Goal: Complete application form: Complete application form

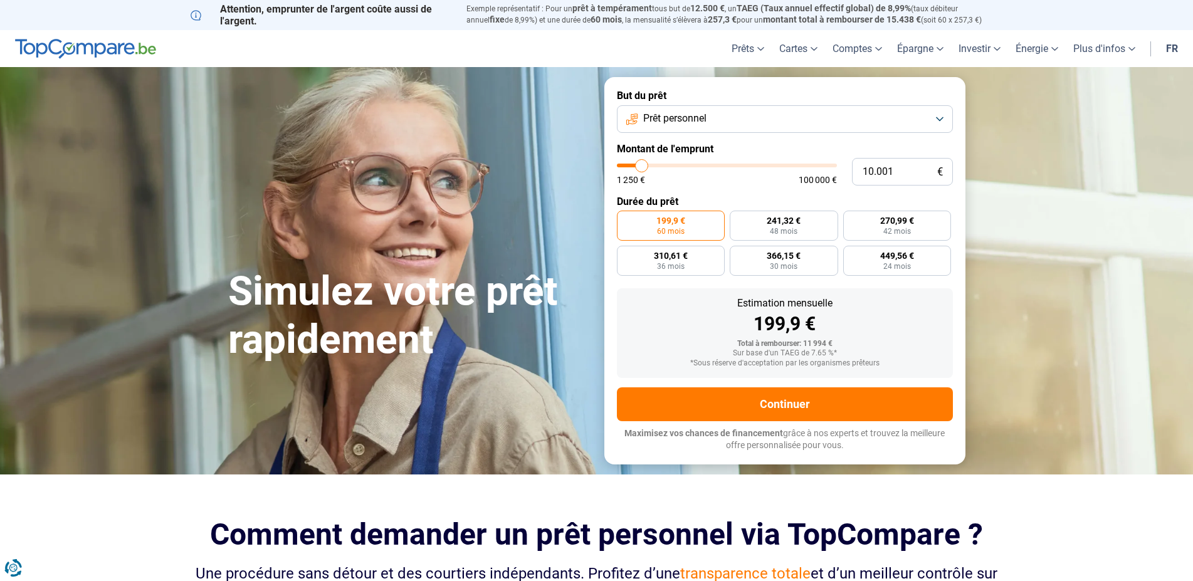
type input "10.250"
type input "10250"
type input "10.500"
type input "10500"
type input "11.000"
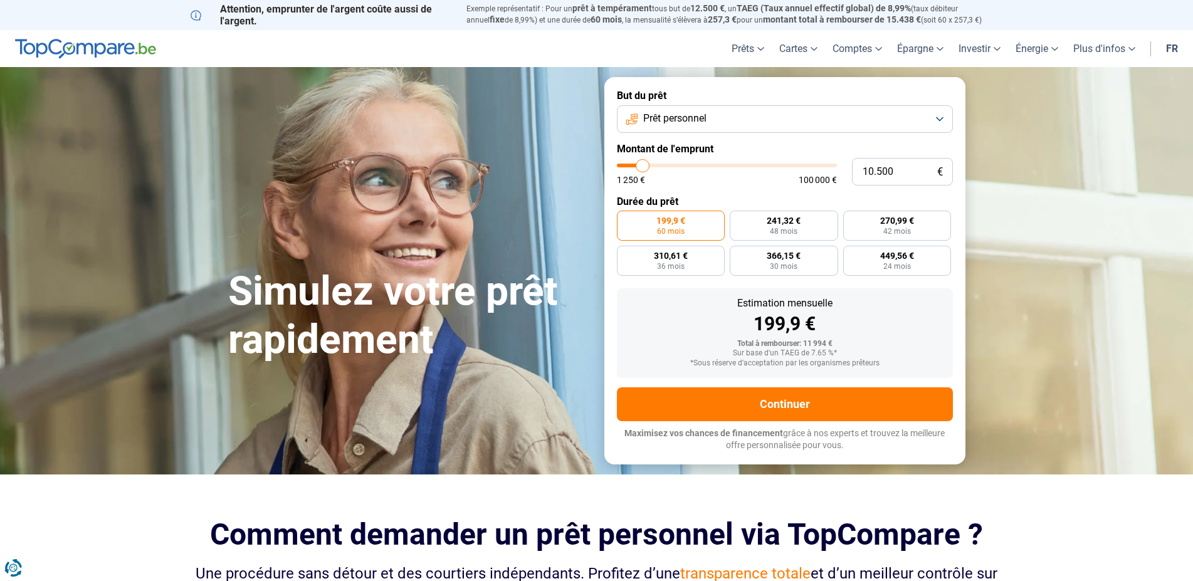
type input "11000"
type input "13.000"
type input "13000"
type input "14.000"
type input "14000"
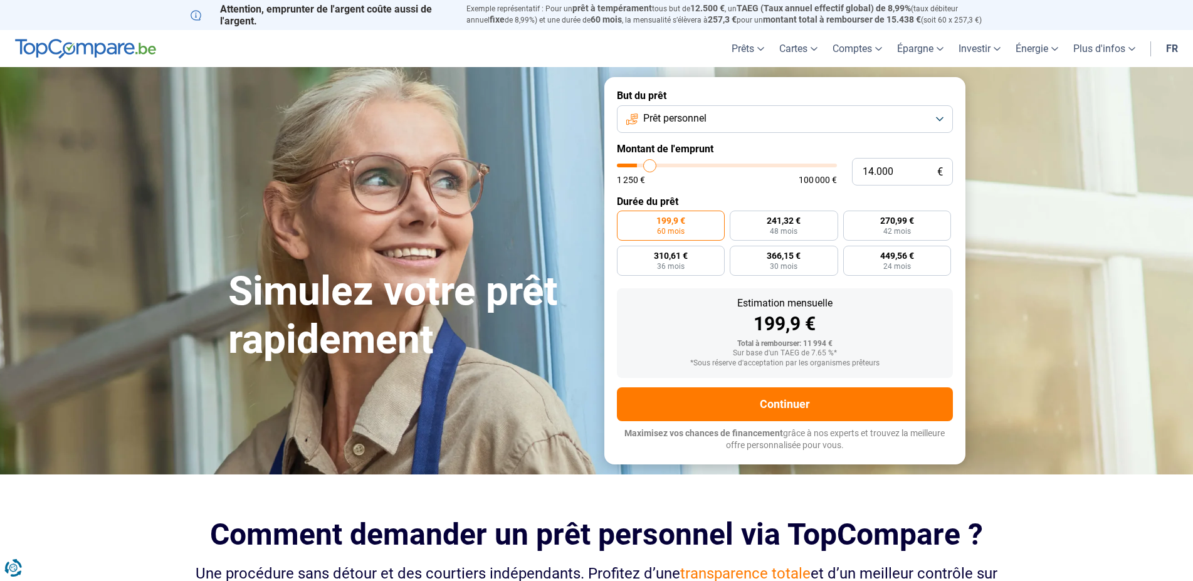
type input "15.250"
type input "15250"
type input "15.500"
type input "15500"
type input "16.750"
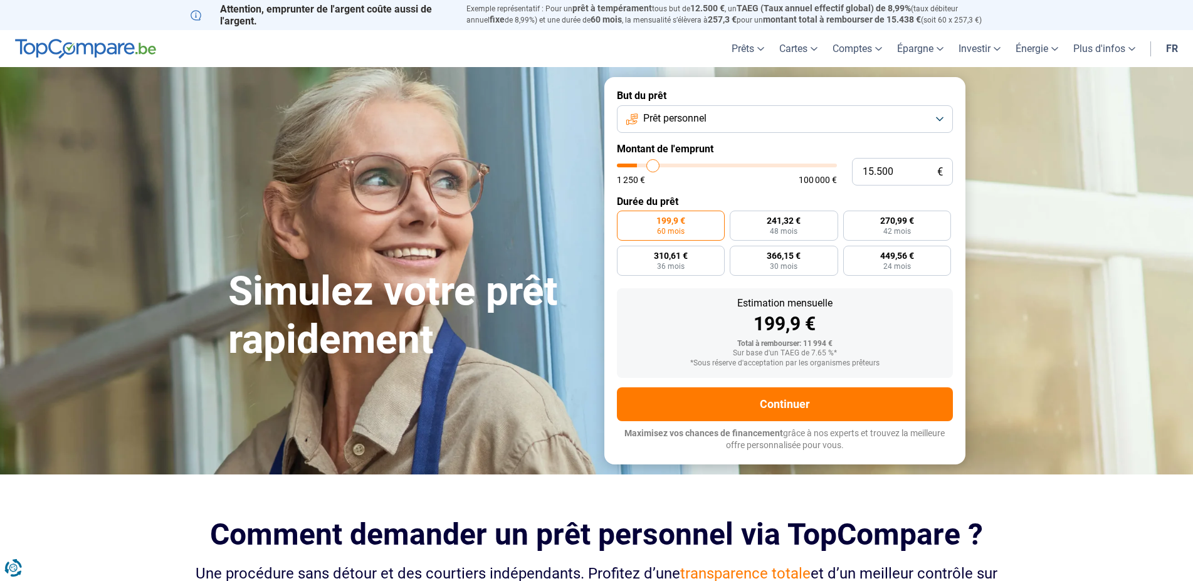
type input "16750"
type input "17.500"
type input "17500"
type input "18.250"
type input "18250"
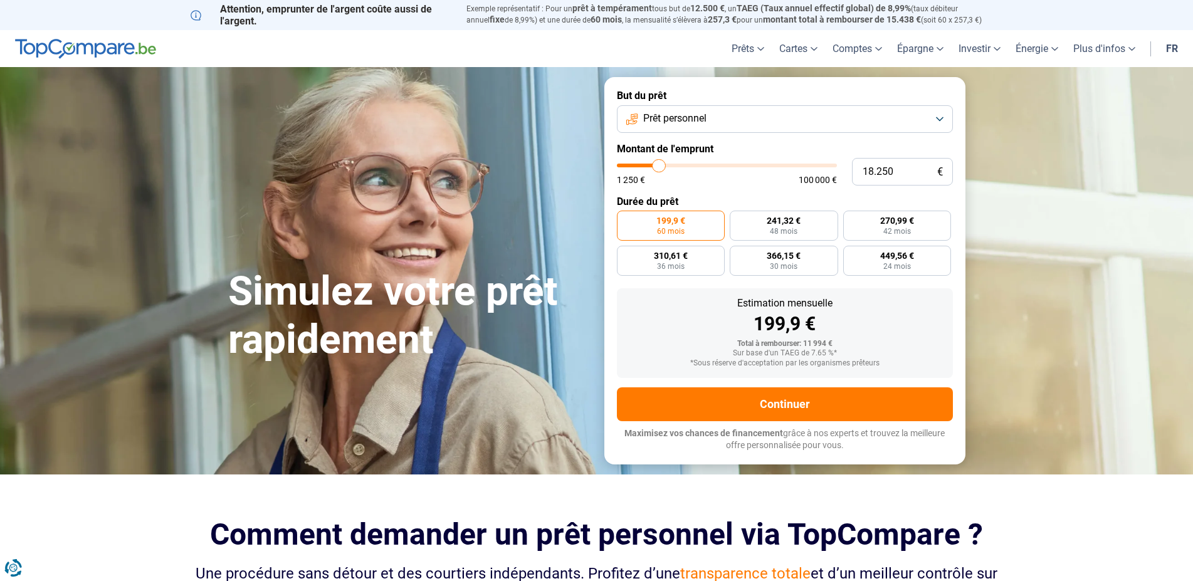
type input "19.000"
type input "19000"
type input "19.250"
type input "19250"
type input "19.500"
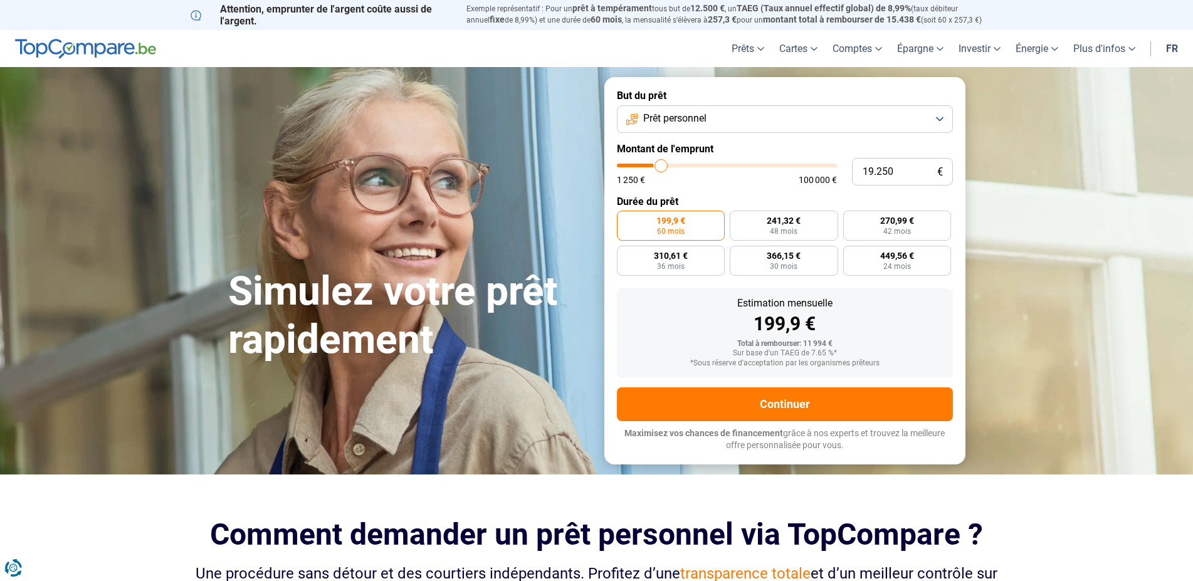
type input "19500"
type input "21.250"
type input "21250"
type input "22.750"
type input "22750"
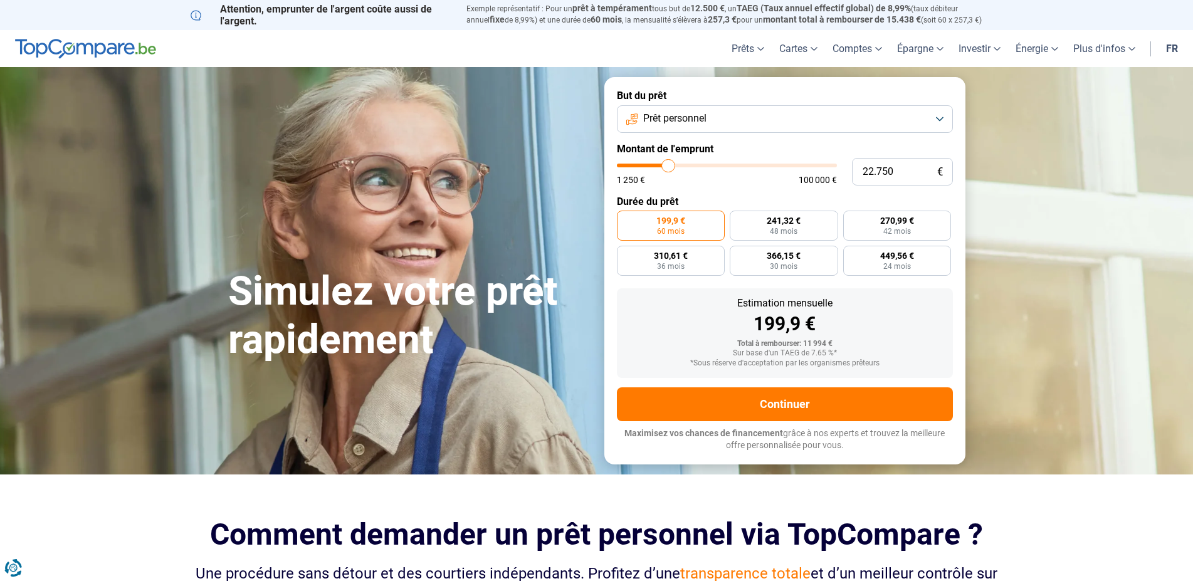
type input "24.250"
type input "24250"
type input "25.250"
type input "25250"
type input "26.000"
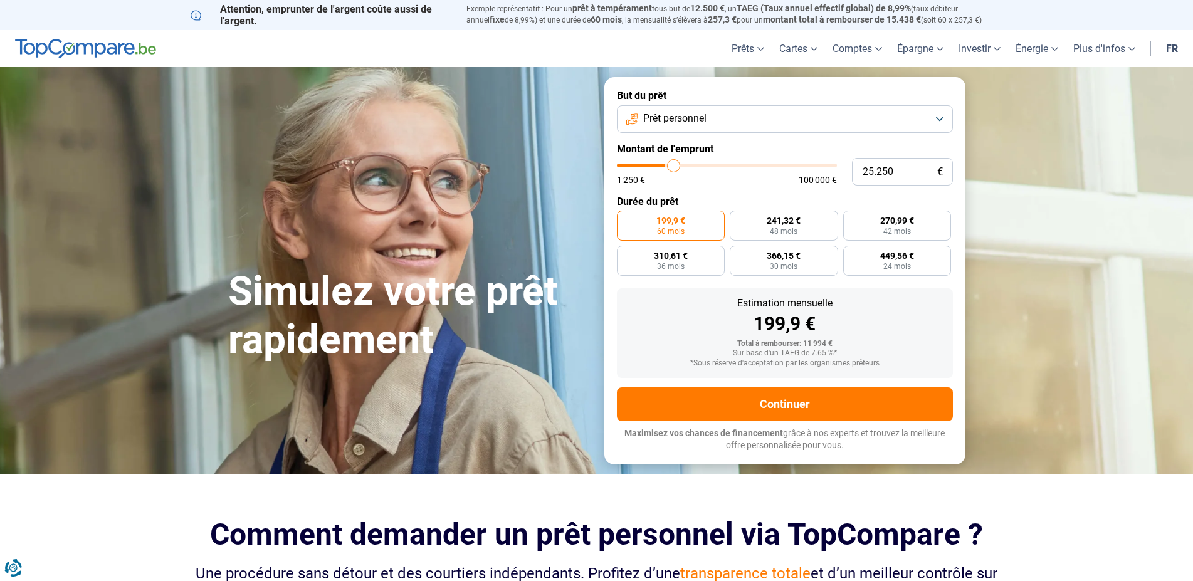
type input "26000"
type input "26.250"
type input "26250"
type input "28.500"
type input "28500"
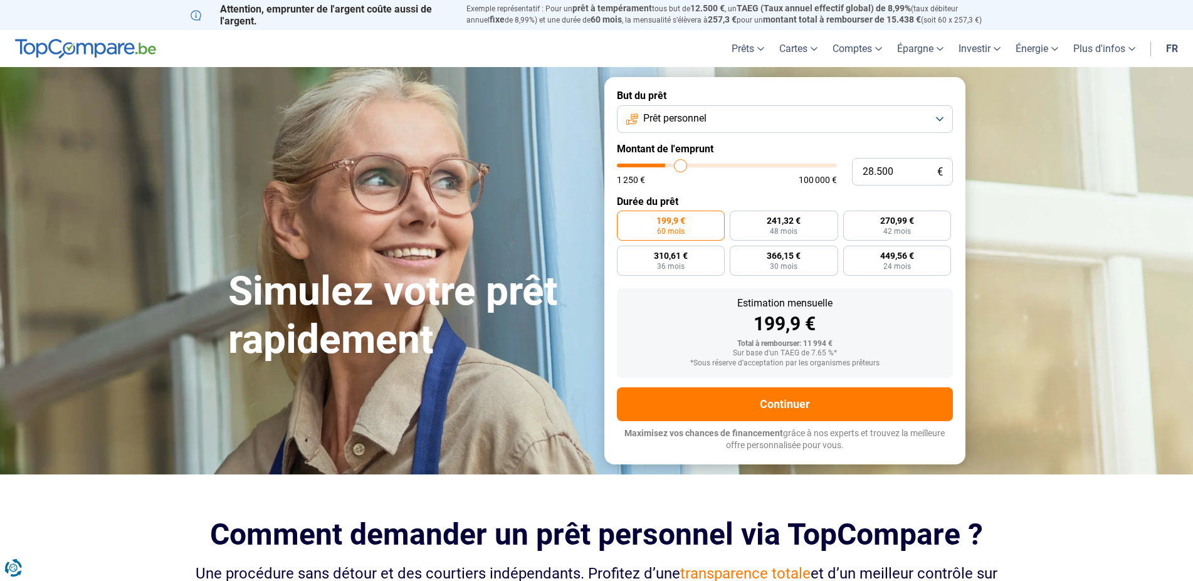
type input "30.500"
type input "30500"
type input "32.750"
type input "32750"
type input "34.250"
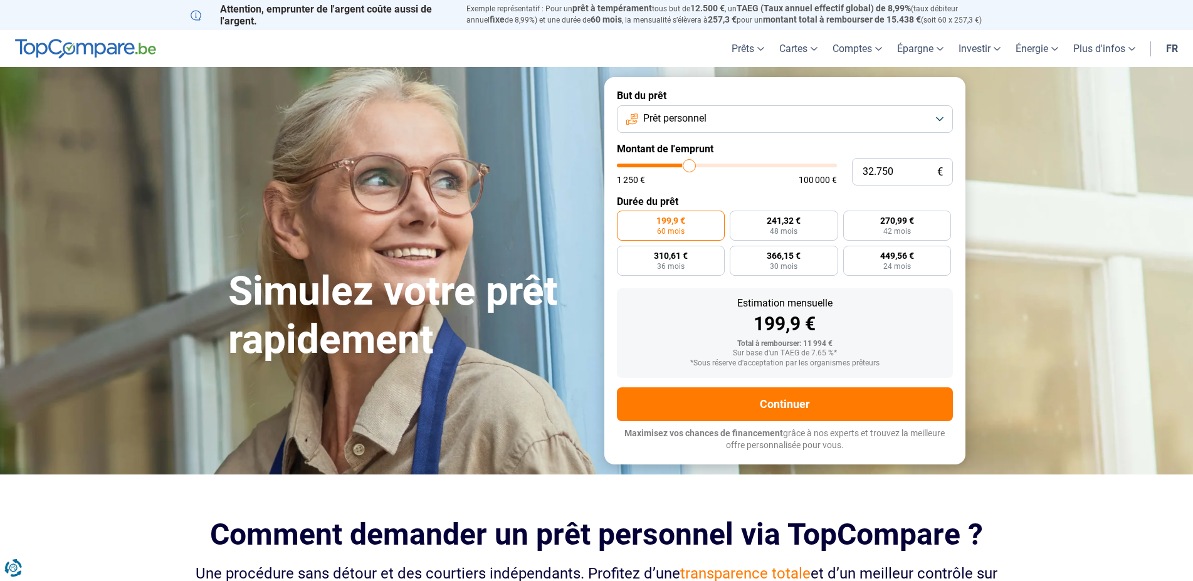
type input "34250"
type input "35.250"
type input "35250"
type input "35.750"
type input "35750"
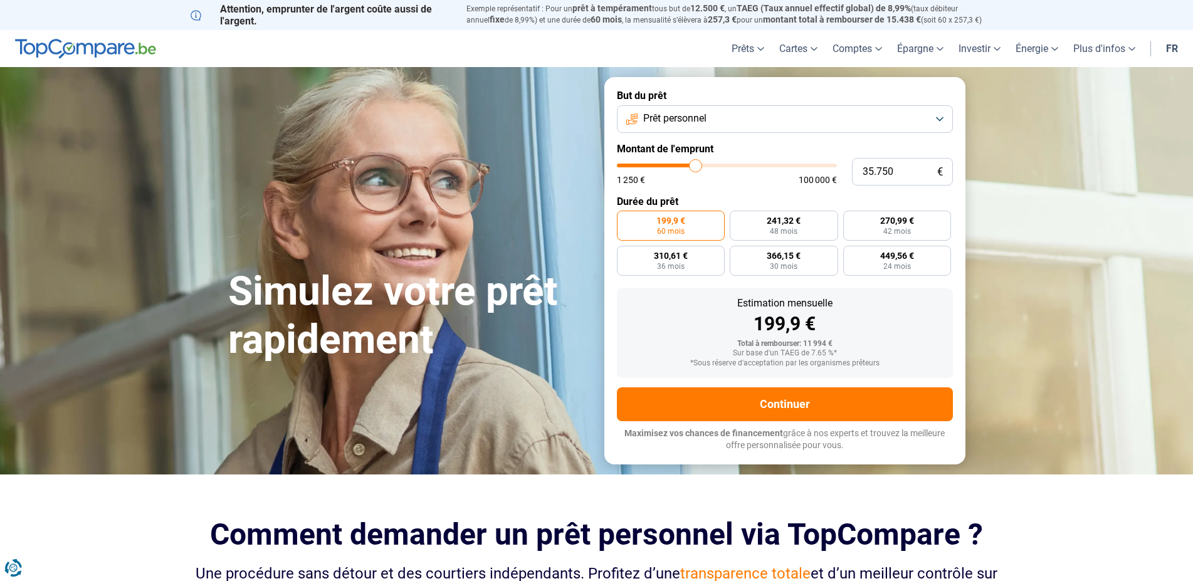
type input "39.250"
type input "39250"
type input "40.500"
type input "40500"
type input "41.000"
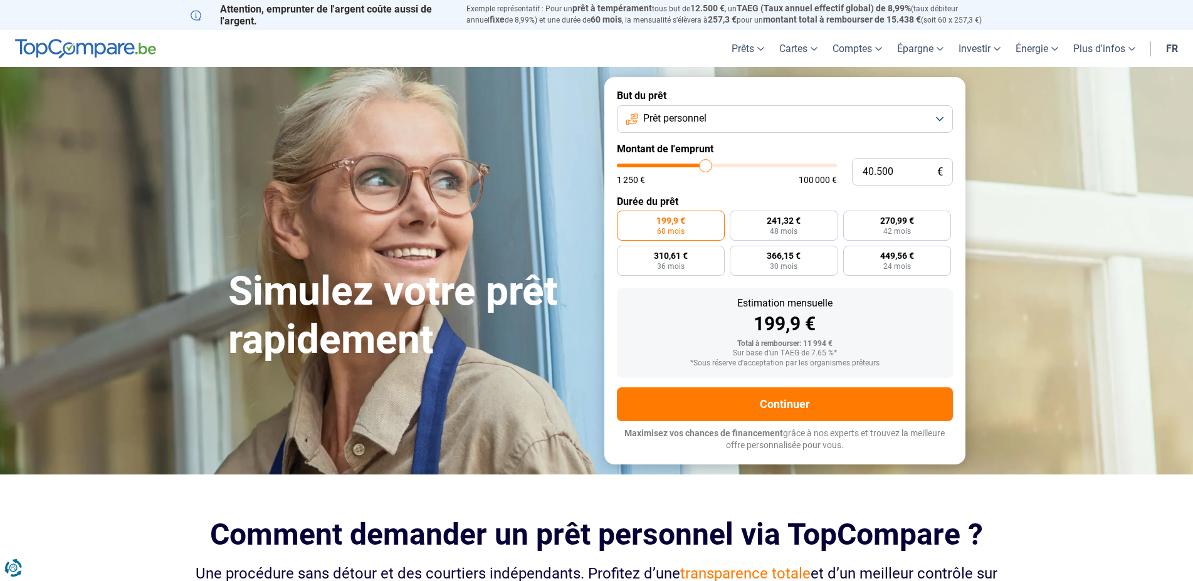
type input "41000"
type input "41.250"
type input "41250"
type input "40.750"
type input "40750"
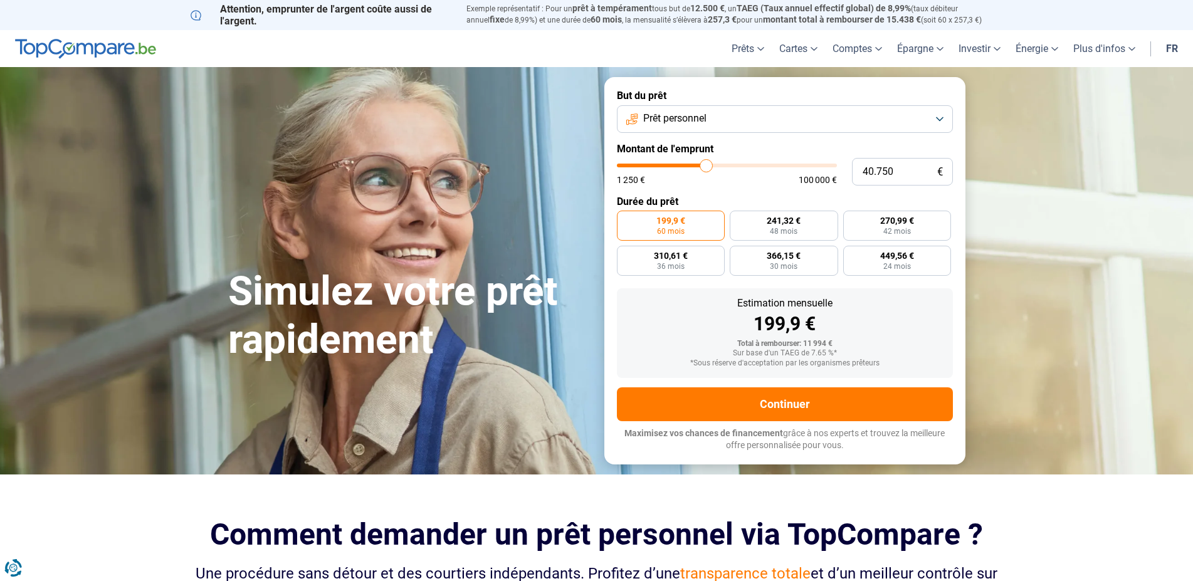
type input "40.500"
type input "40500"
type input "39.750"
type input "39750"
type input "39.250"
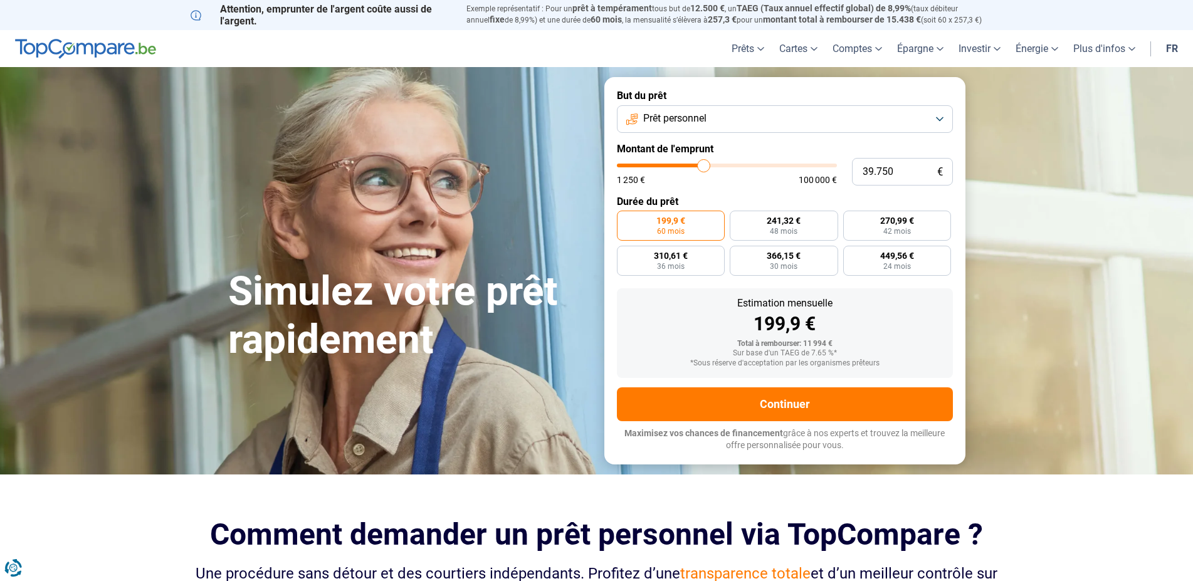
type input "39250"
type input "39.000"
type input "39000"
type input "38.750"
drag, startPoint x: 642, startPoint y: 165, endPoint x: 702, endPoint y: 166, distance: 59.6
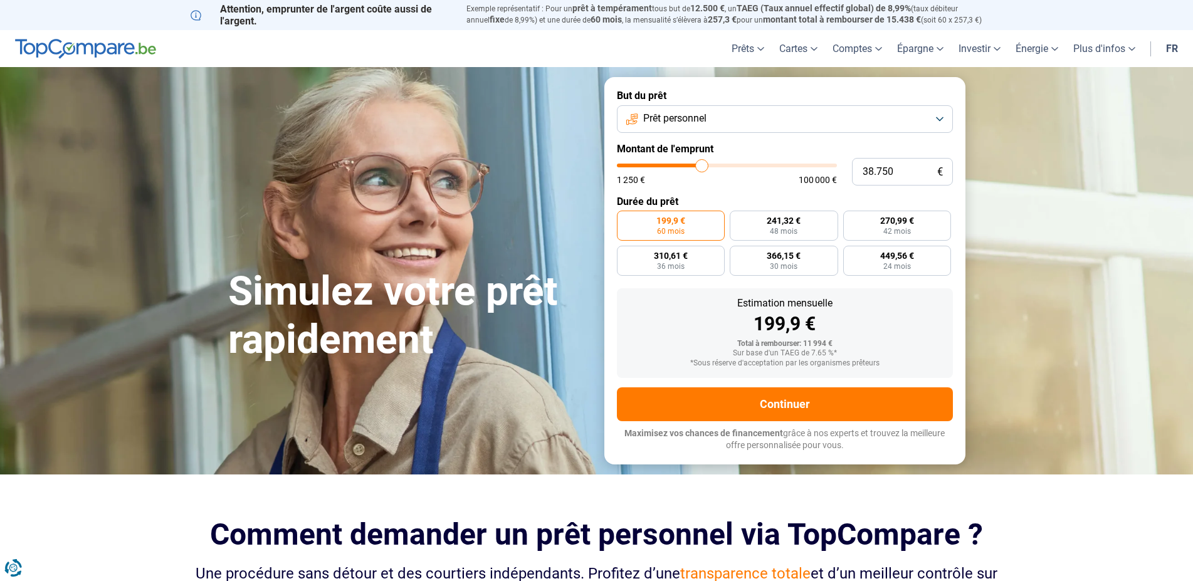
type input "38750"
click at [702, 166] on input "range" at bounding box center [727, 166] width 220 height 4
radio input "false"
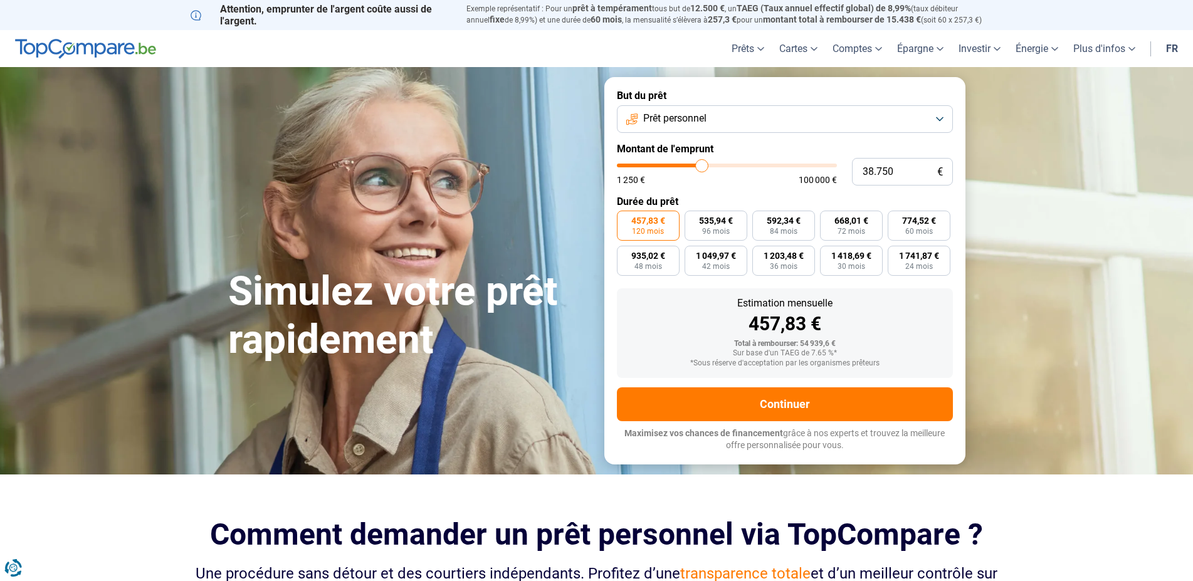
type input "38.000"
type input "38000"
type input "37.250"
type input "37250"
type input "36.500"
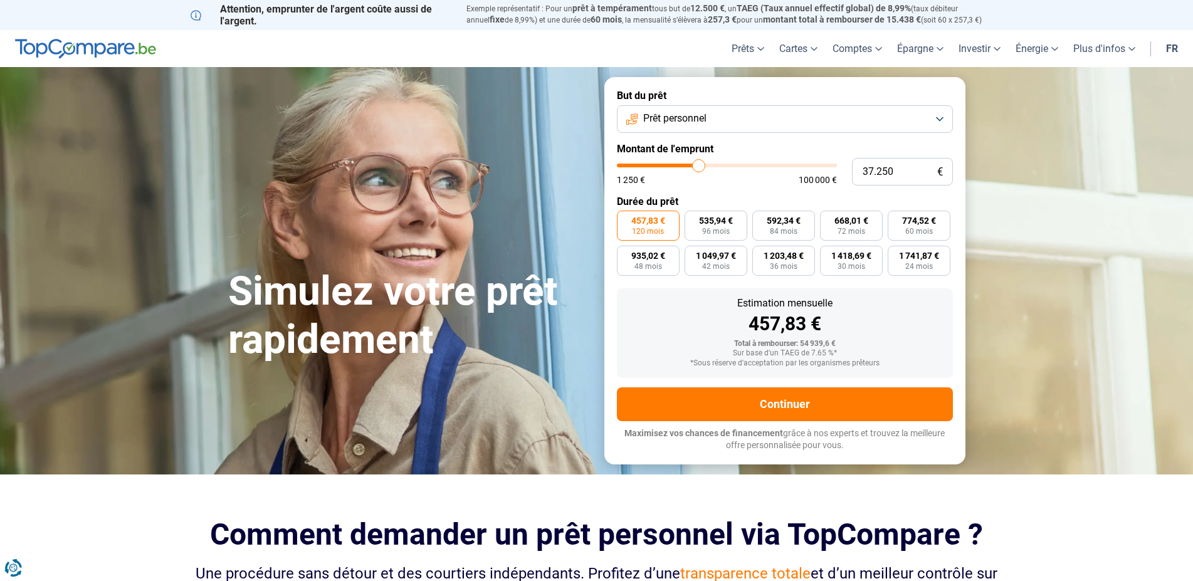
type input "36500"
type input "36.250"
type input "36250"
type input "35.750"
type input "35750"
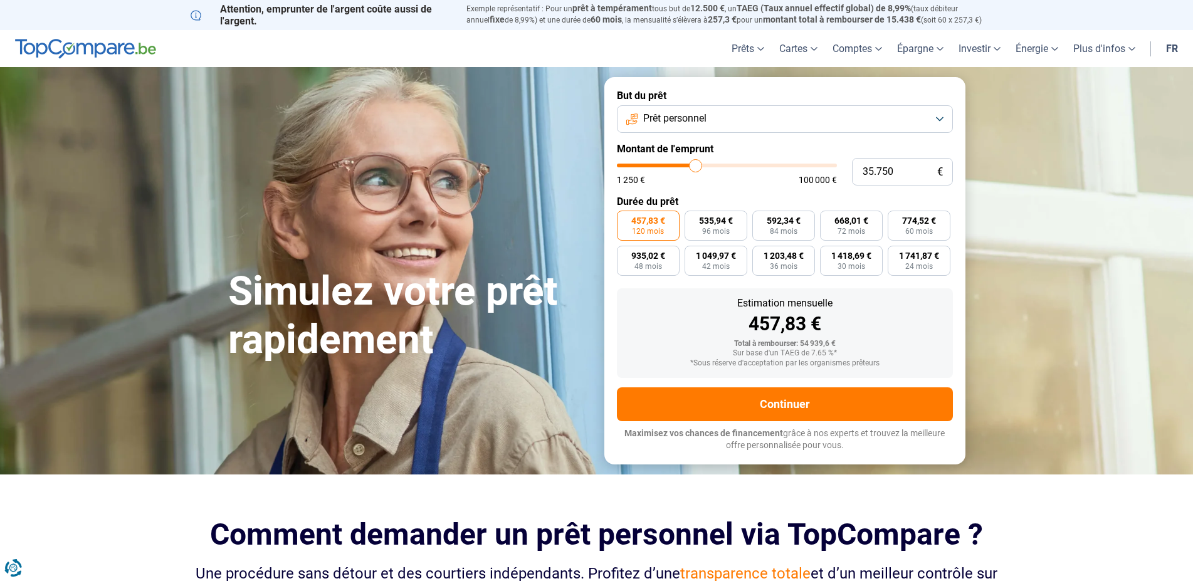
type input "35.250"
type input "35250"
type input "34.500"
type input "34500"
type input "33.750"
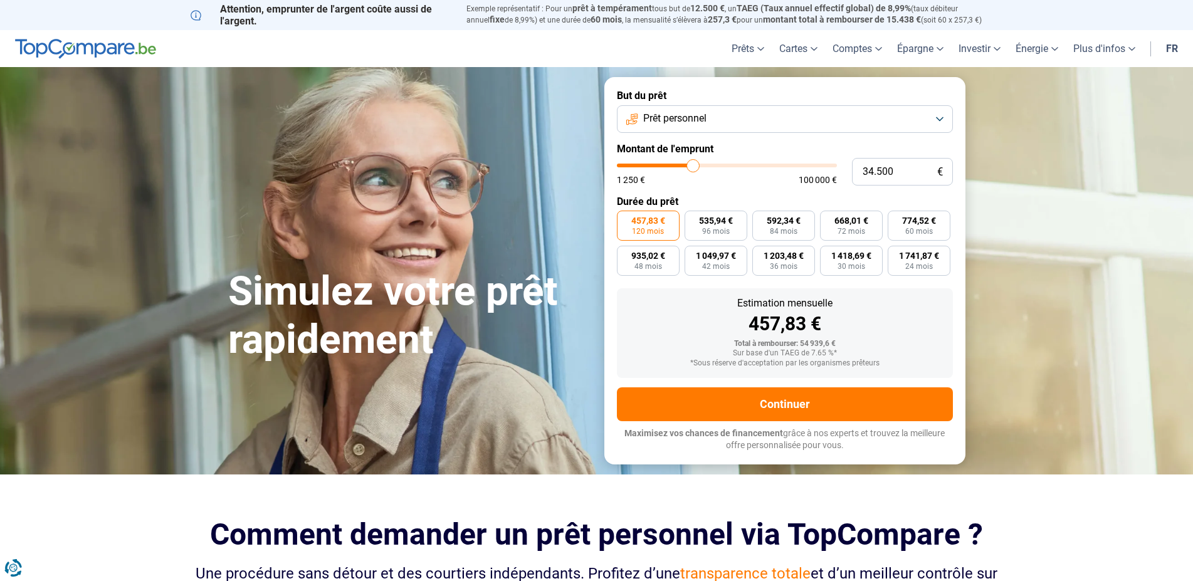
type input "33750"
type input "32.750"
type input "32750"
type input "31.750"
type input "31750"
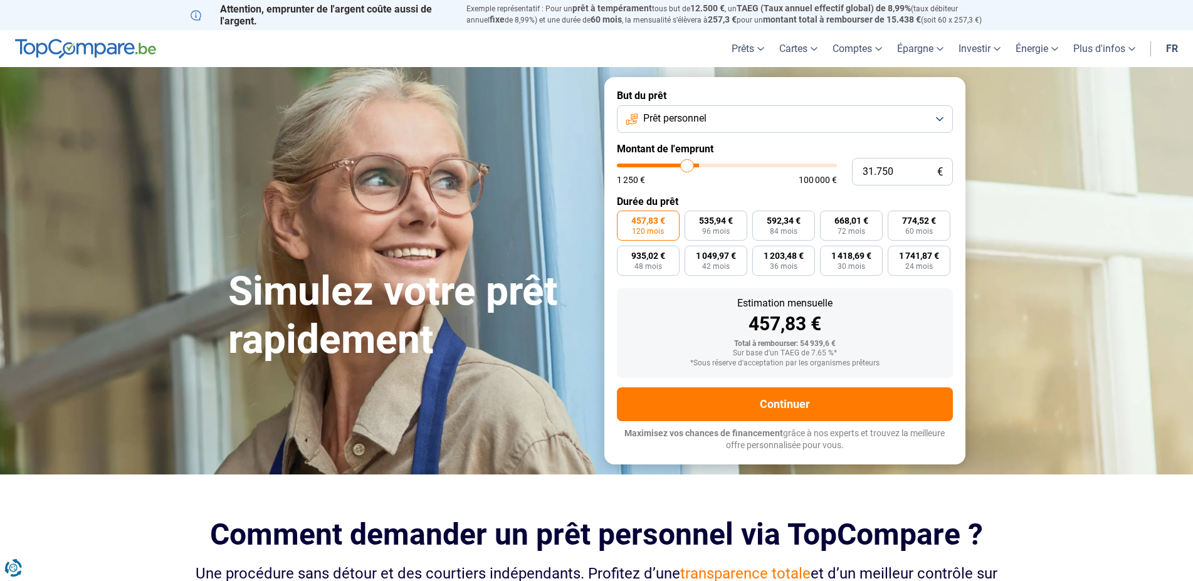
type input "30.750"
type input "30750"
type input "30.500"
type input "30500"
type input "30.000"
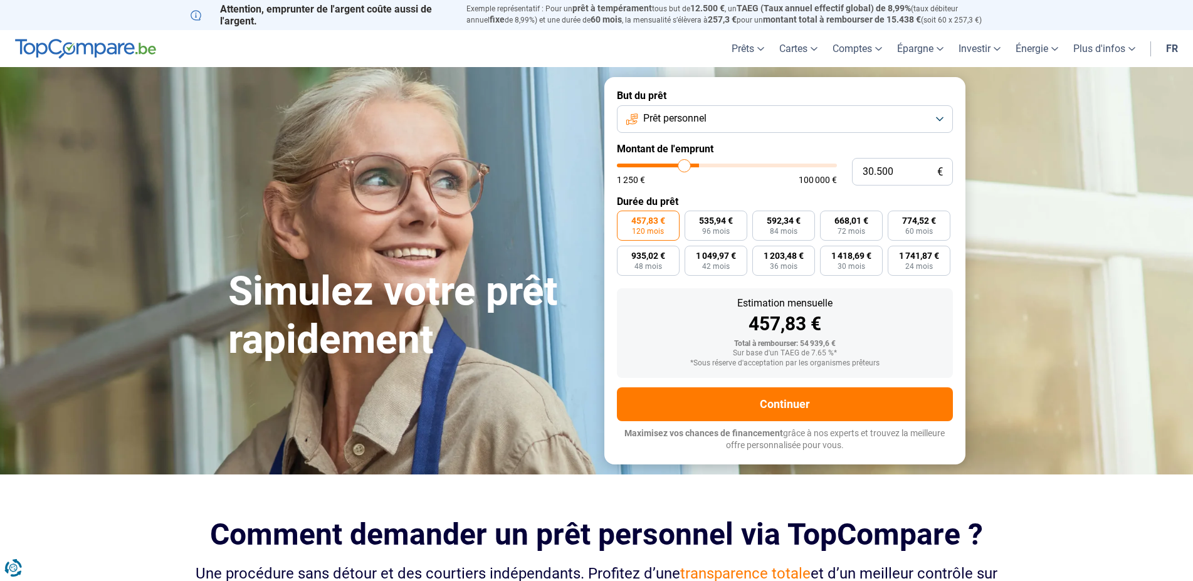
type input "30000"
type input "29.750"
type input "29750"
type input "29.250"
type input "29250"
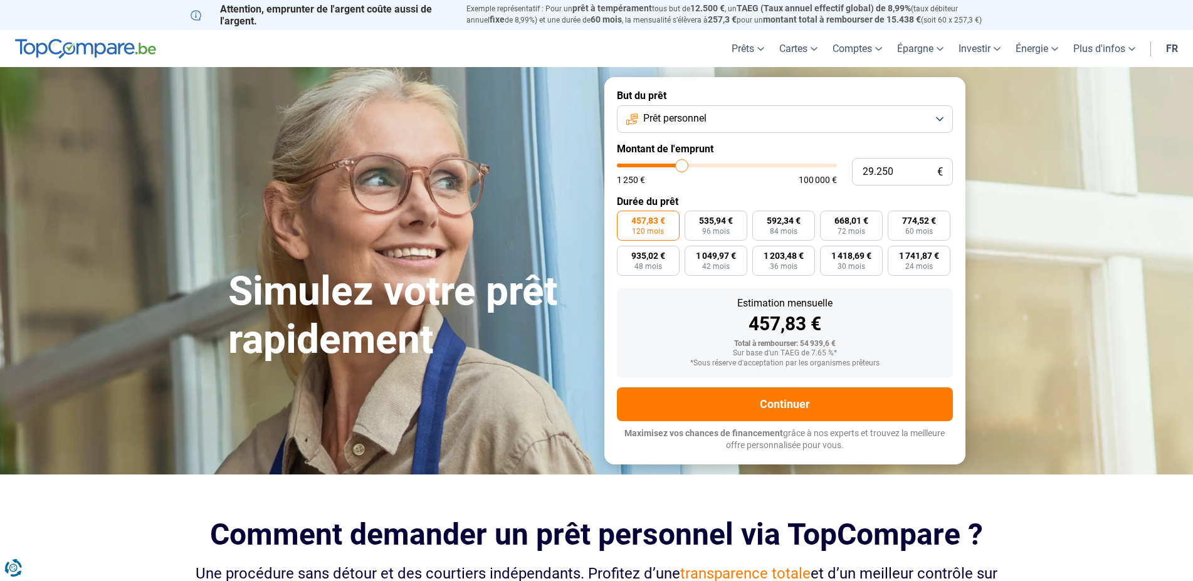
type input "28.500"
type input "28500"
type input "27.750"
type input "27750"
type input "27.500"
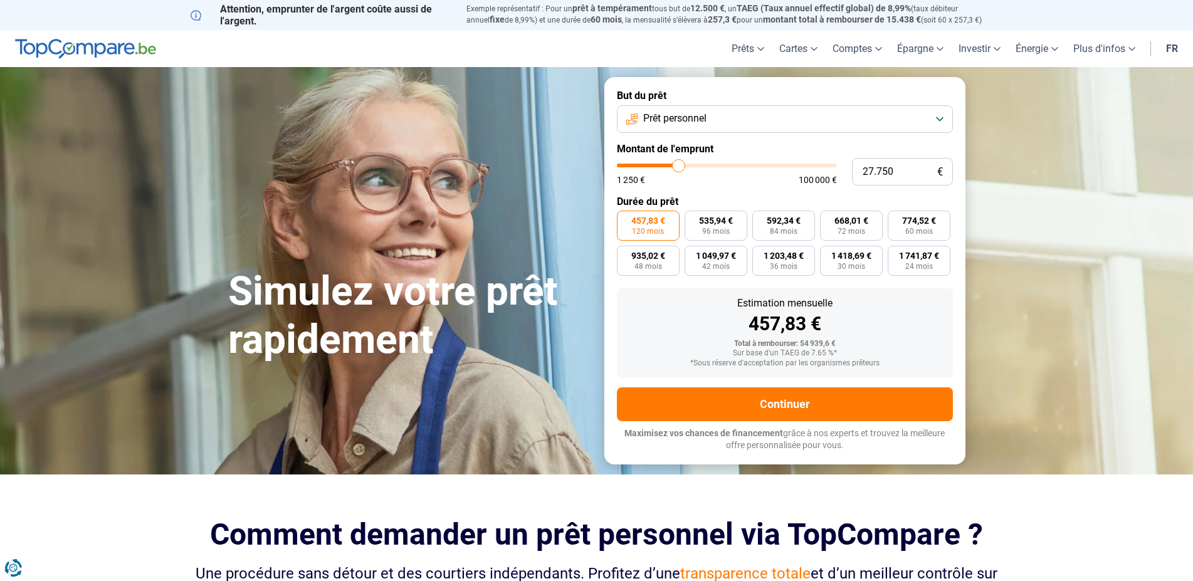
type input "27500"
type input "26.750"
type input "26750"
type input "26.250"
type input "26250"
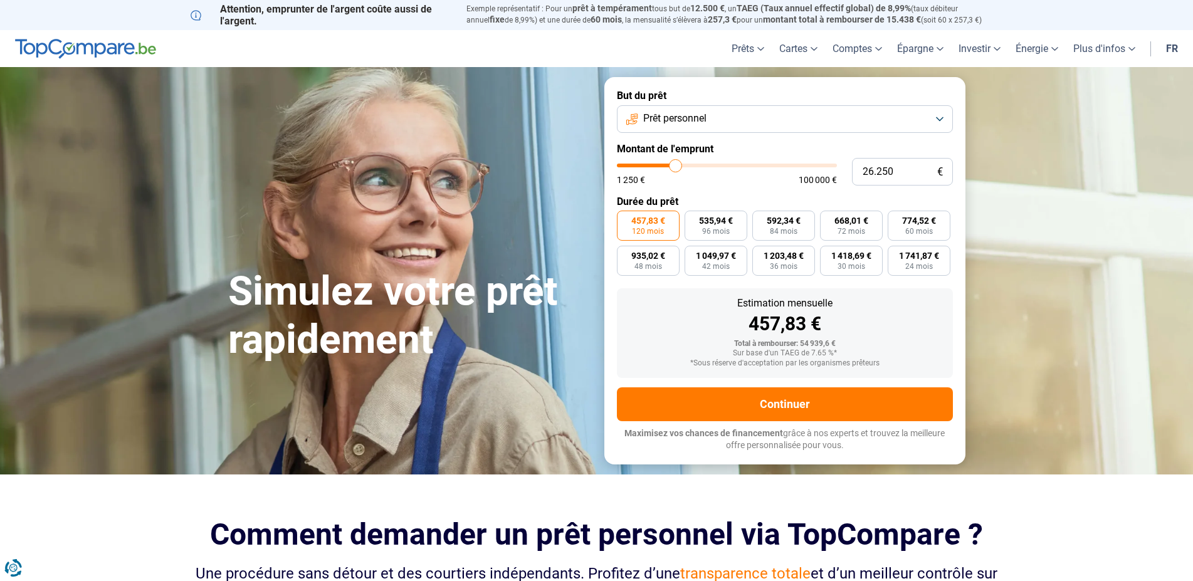
type input "26.000"
type input "26000"
type input "24.750"
type input "24750"
type input "24.500"
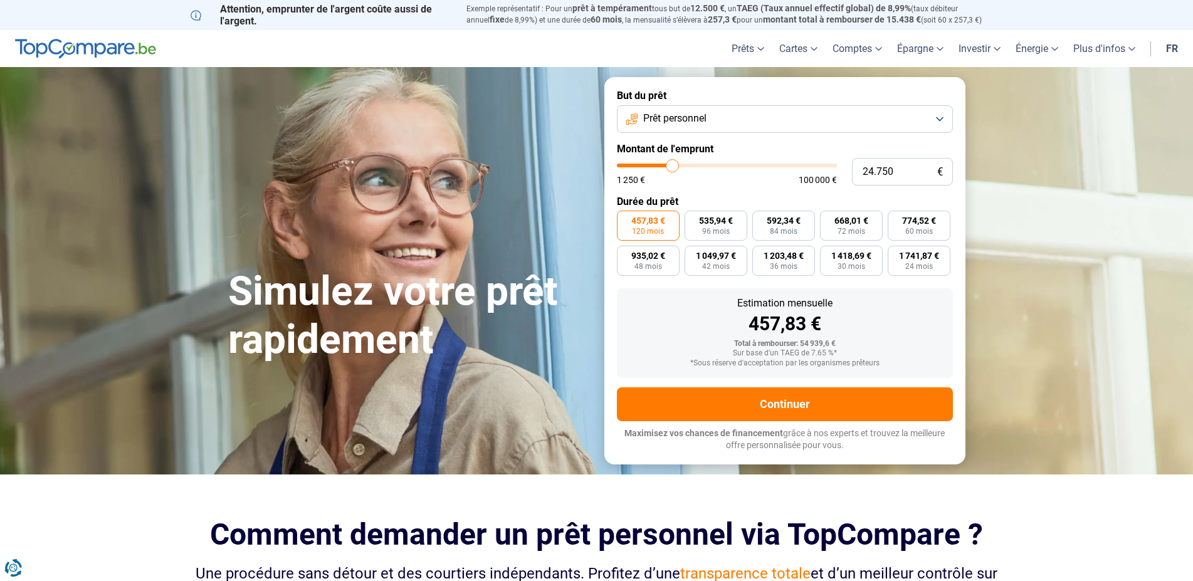
type input "24500"
type input "24.250"
type input "24250"
type input "24.000"
type input "24000"
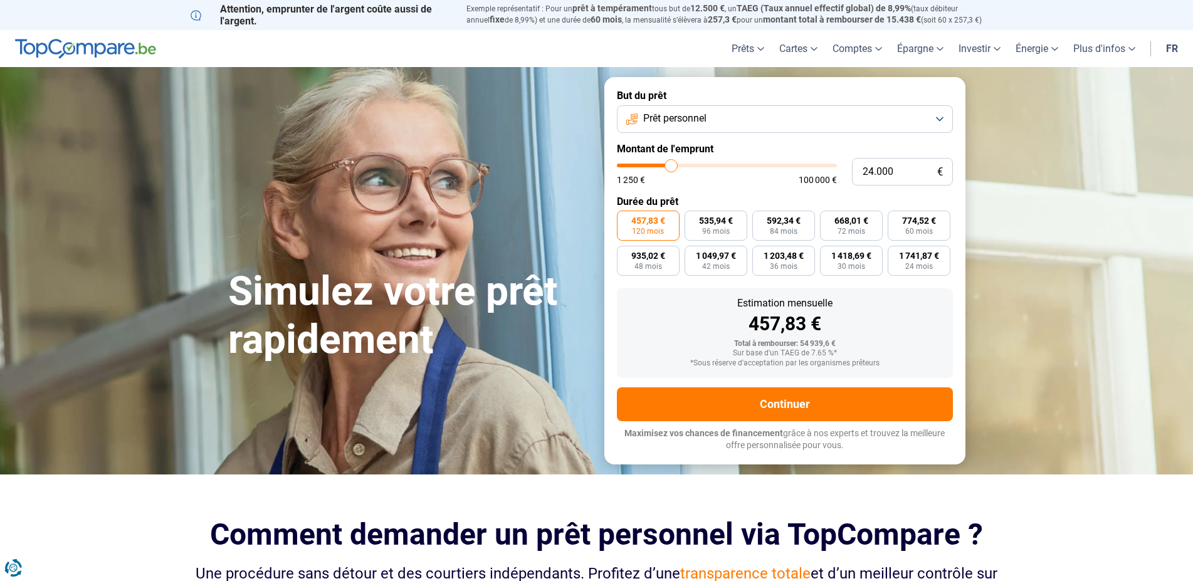
type input "23.750"
type input "23750"
type input "23.250"
type input "23250"
type input "22.750"
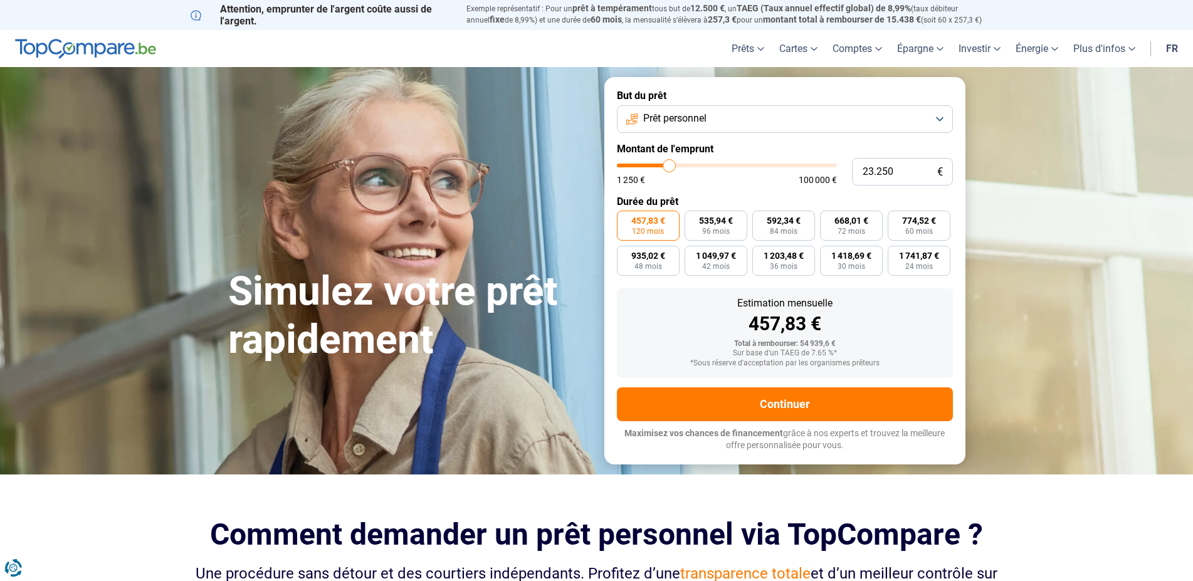
type input "22750"
type input "22.500"
type input "22500"
type input "22.250"
type input "22250"
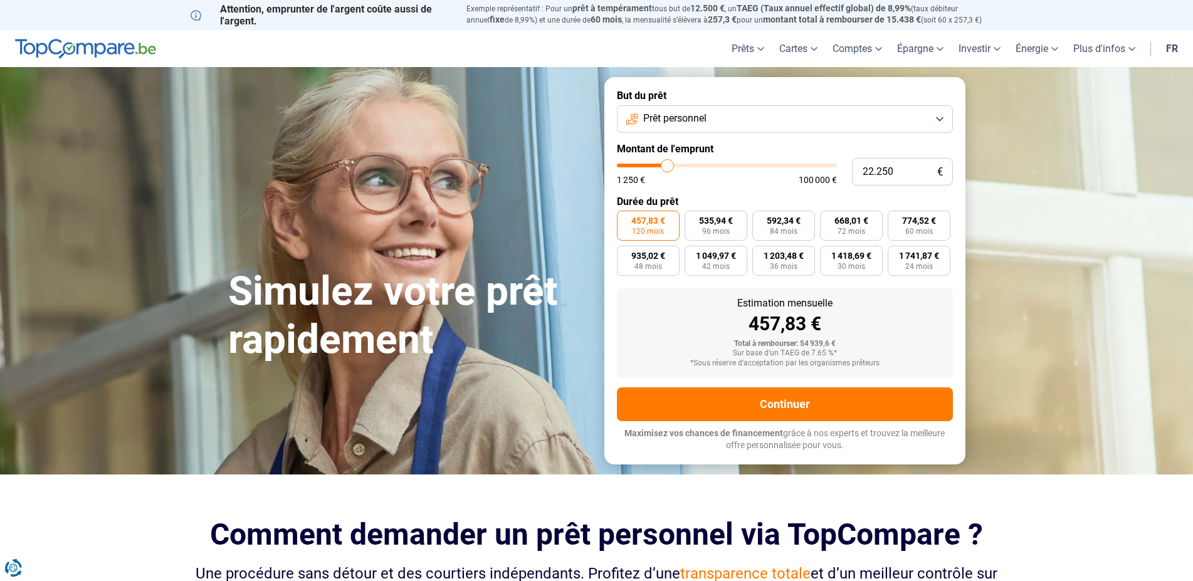
type input "21.750"
type input "21750"
type input "21.250"
type input "21250"
type input "20.750"
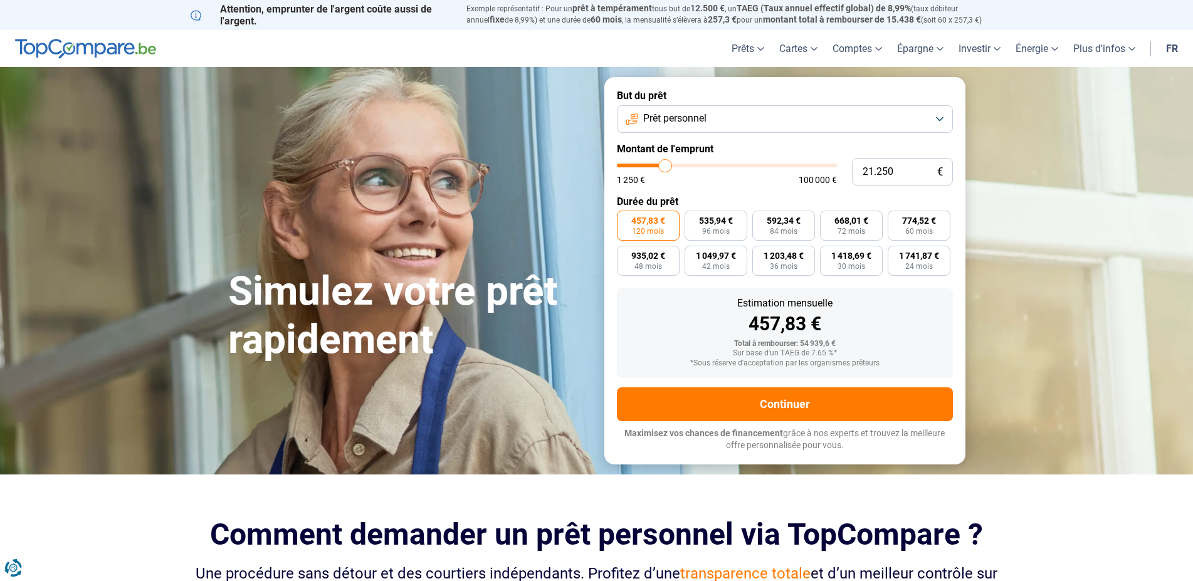
type input "20750"
type input "19.750"
type input "19750"
type input "19.500"
type input "19500"
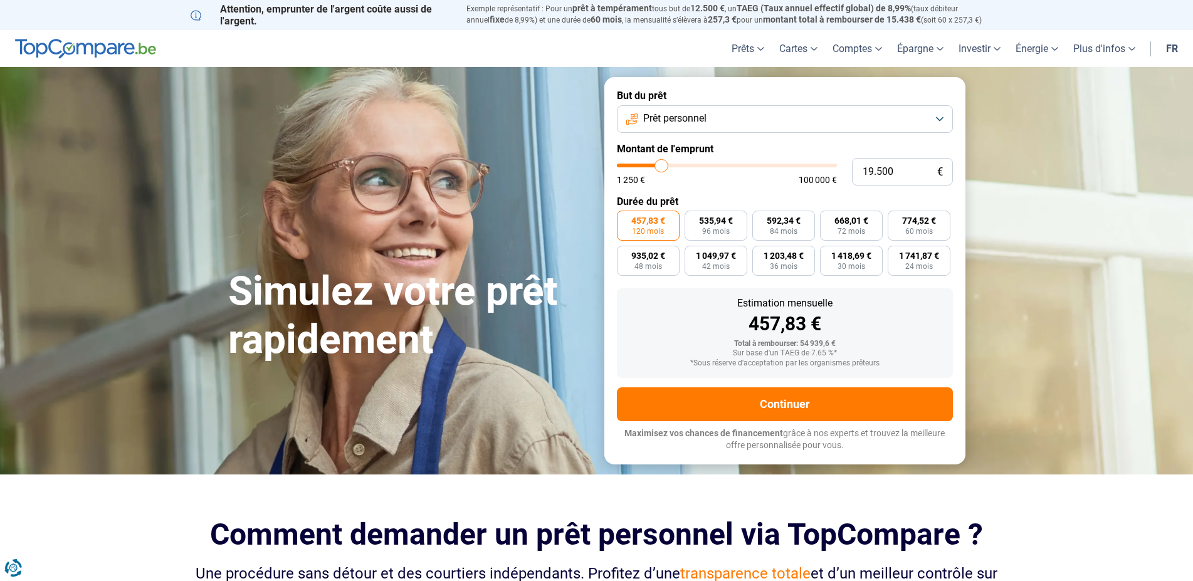
type input "19.250"
type input "19250"
type input "18.250"
type input "18250"
type input "18.000"
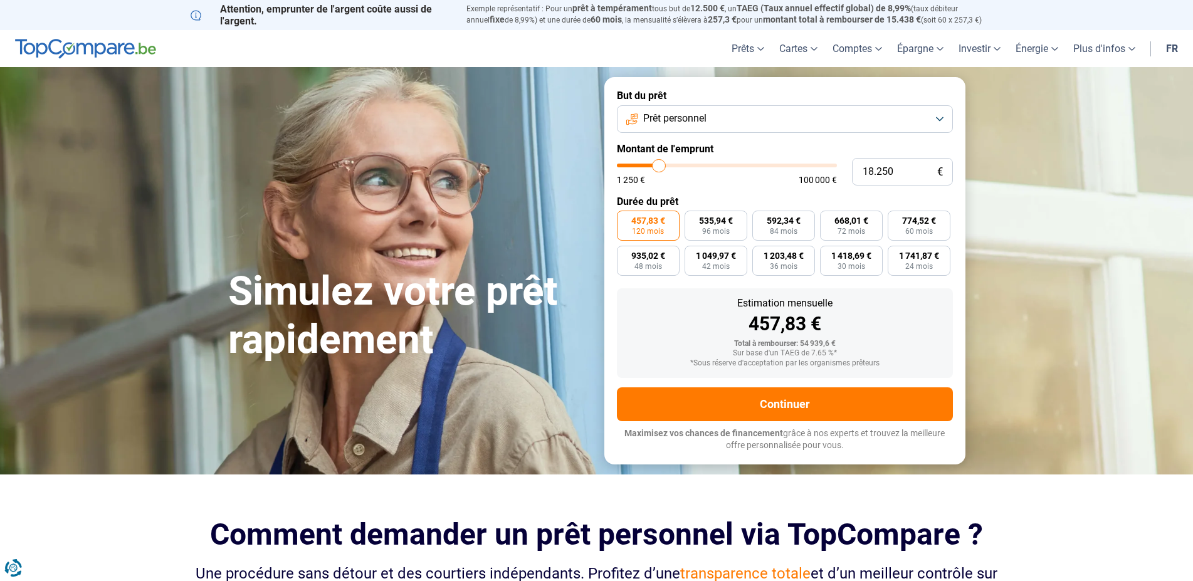
type input "18000"
type input "16.500"
type input "16500"
type input "16.750"
type input "16750"
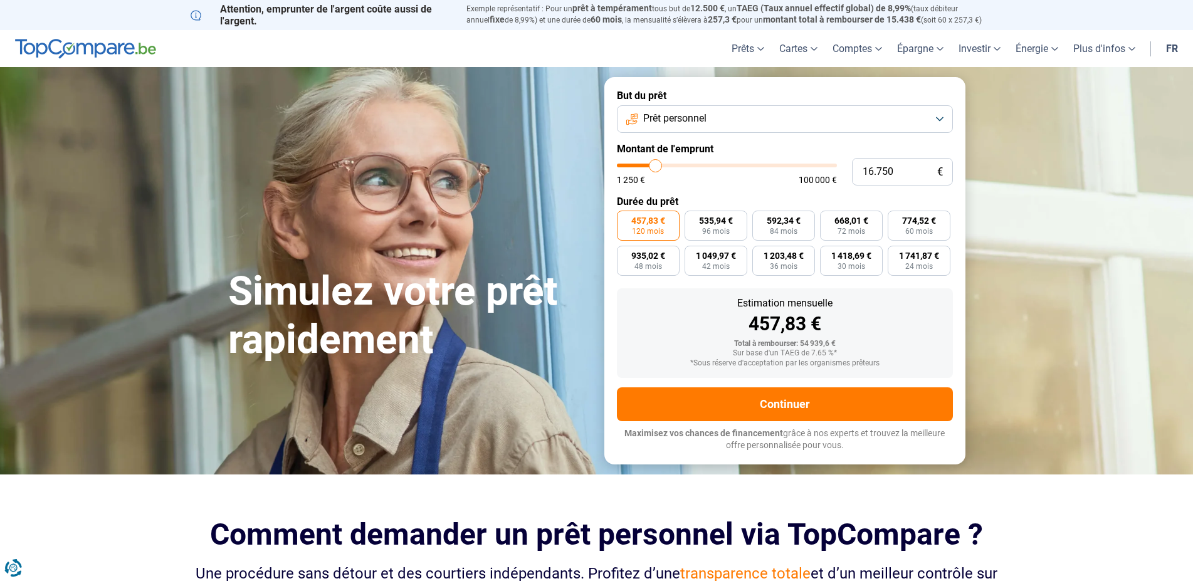
type input "17.000"
type input "17000"
type input "17.500"
type input "17500"
type input "18.250"
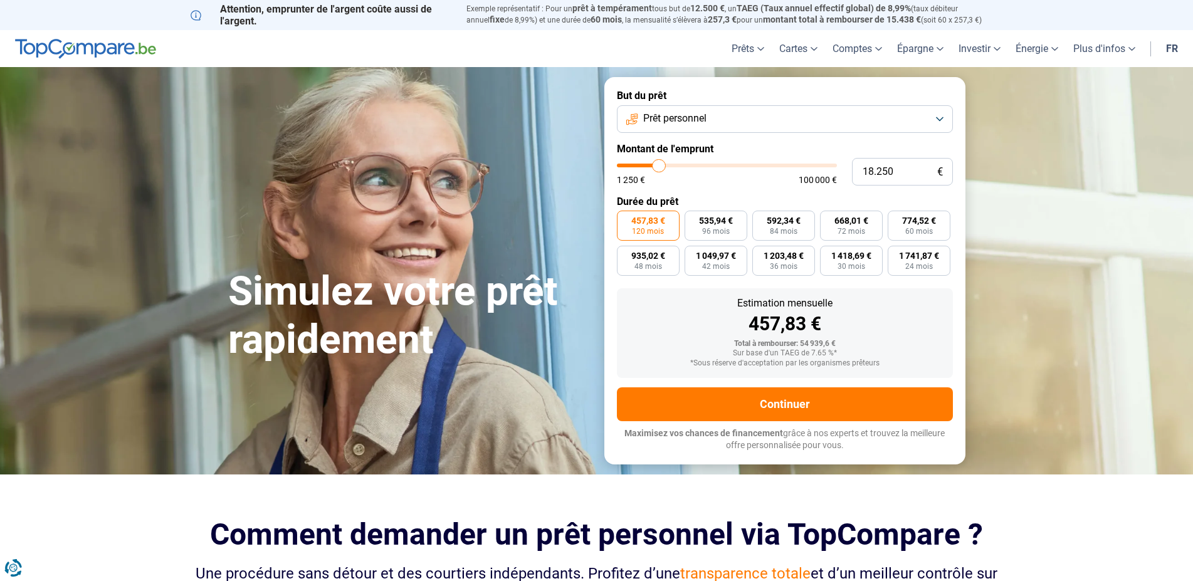
drag, startPoint x: 702, startPoint y: 166, endPoint x: 659, endPoint y: 168, distance: 42.7
type input "18250"
click at [659, 167] on input "range" at bounding box center [727, 166] width 220 height 4
radio input "true"
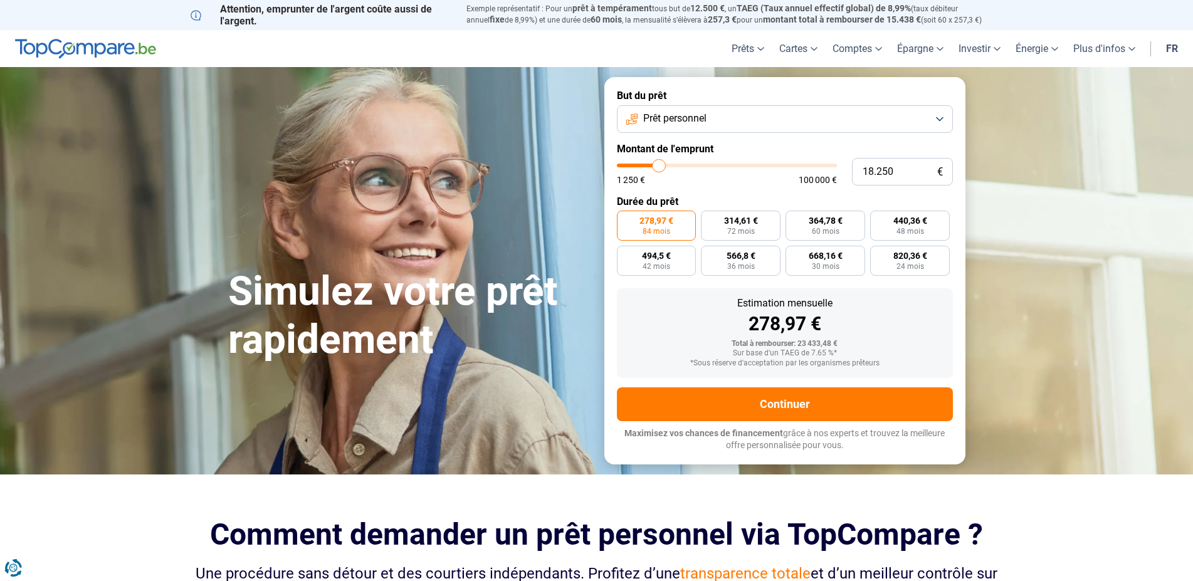
type input "19.750"
type input "19750"
type input "20.250"
type input "20250"
type input "20.750"
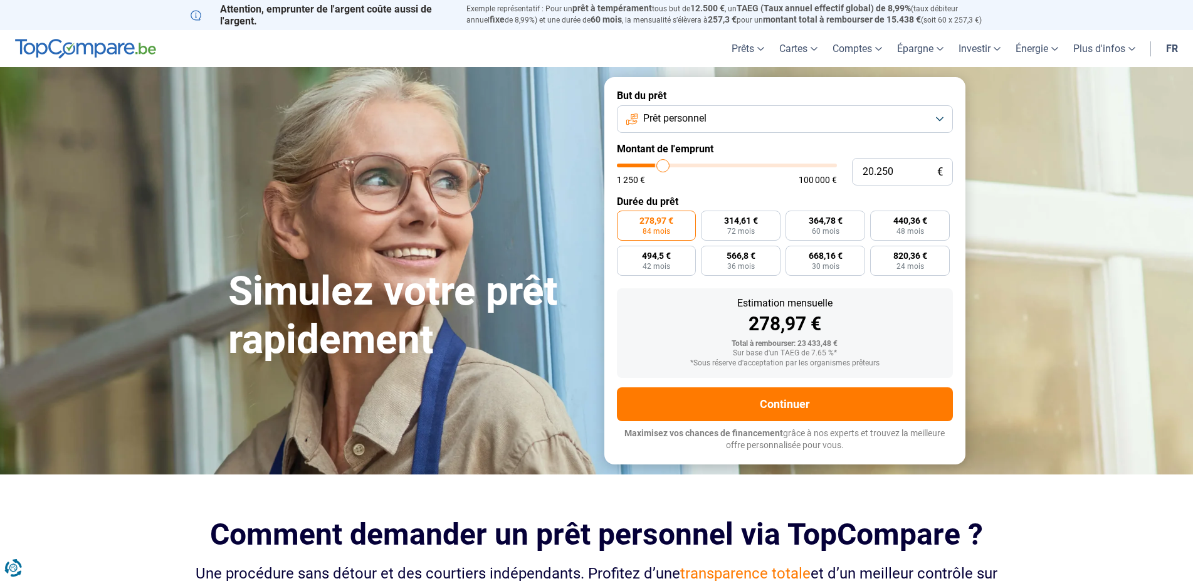
type input "20750"
type input "20.000"
type input "20000"
type input "19.750"
type input "19750"
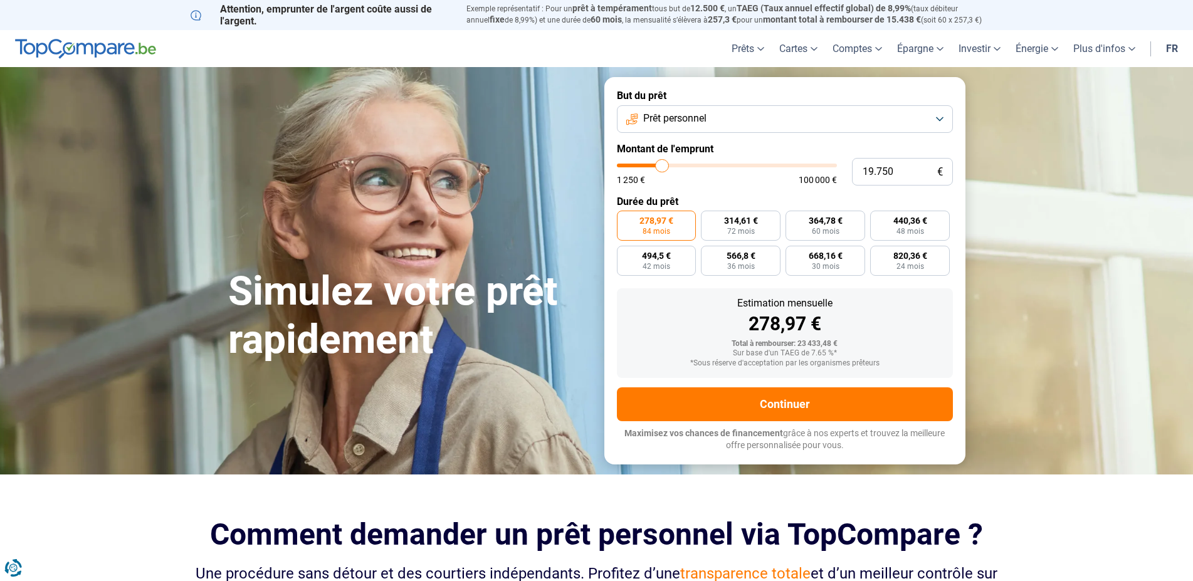
type input "19.500"
type input "19500"
type input "19.750"
type input "19750"
type input "20.000"
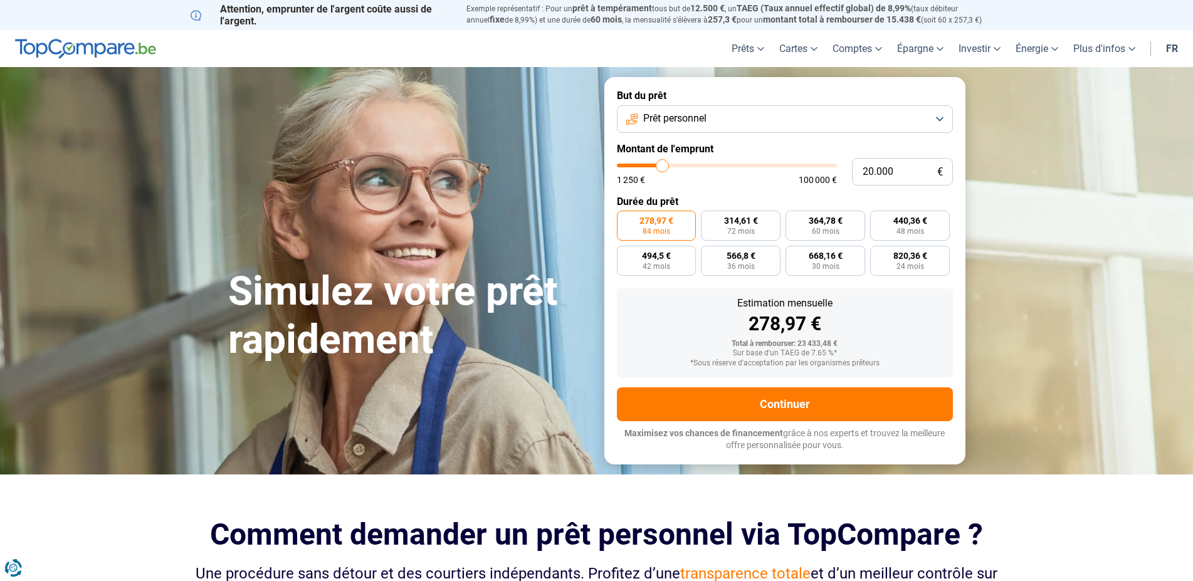
type input "20000"
click at [663, 167] on input "range" at bounding box center [727, 166] width 220 height 4
click at [908, 224] on span "482,59 €" at bounding box center [911, 220] width 34 height 9
click at [878, 219] on input "482,59 € 48 mois" at bounding box center [874, 215] width 8 height 8
radio input "true"
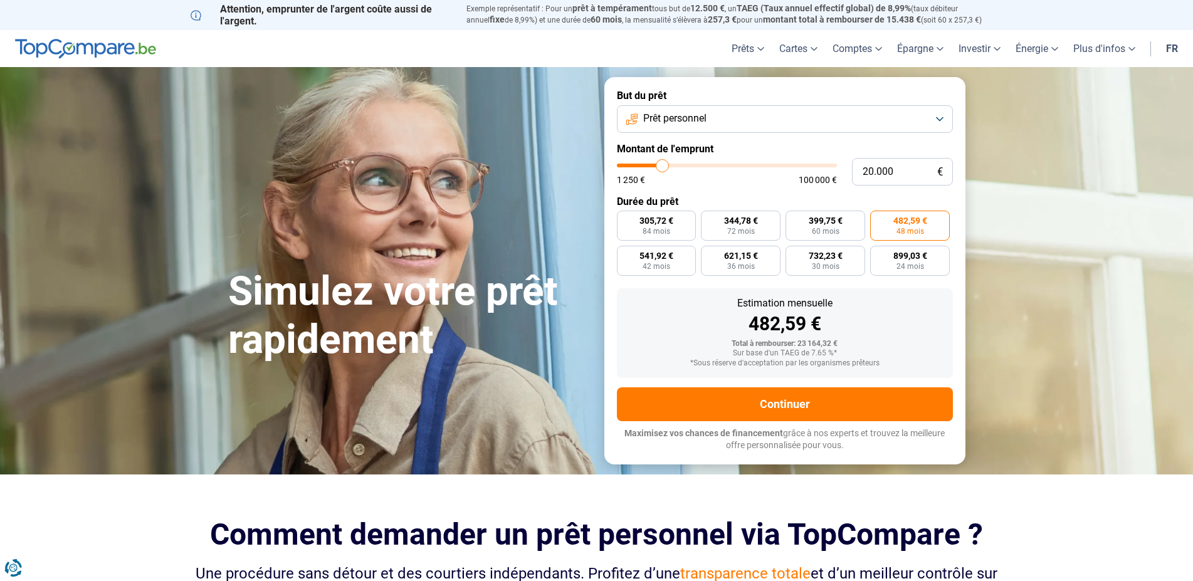
scroll to position [128, 0]
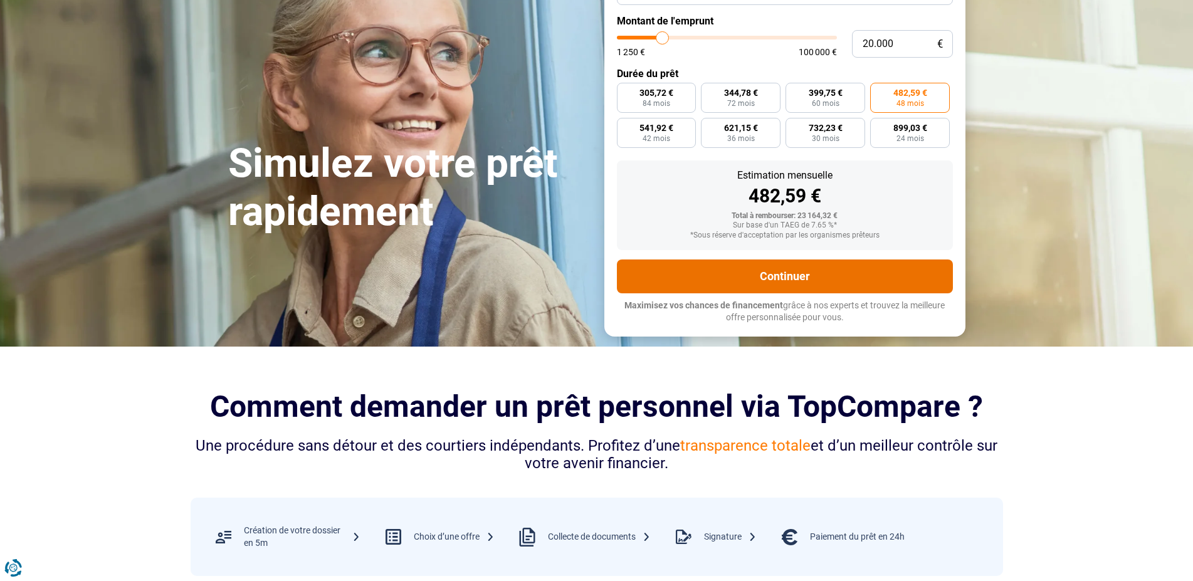
click at [792, 280] on button "Continuer" at bounding box center [785, 277] width 336 height 34
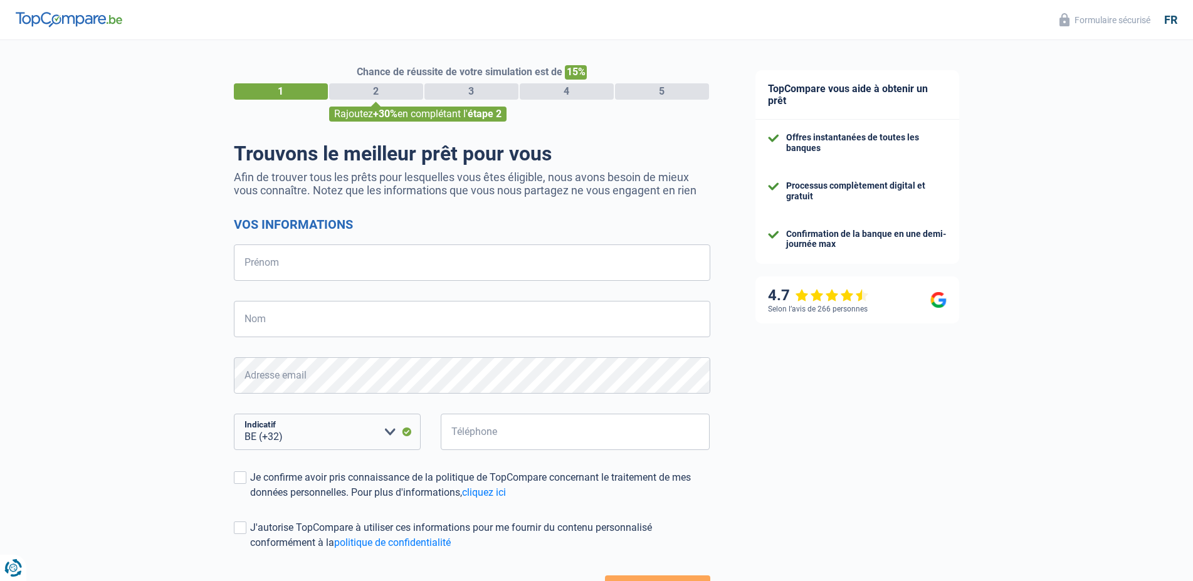
select select "32"
click at [392, 272] on input "Prénom" at bounding box center [472, 263] width 477 height 36
type input "VALERIE"
click at [357, 316] on input "Nom" at bounding box center [472, 319] width 477 height 36
type input "CATINUS"
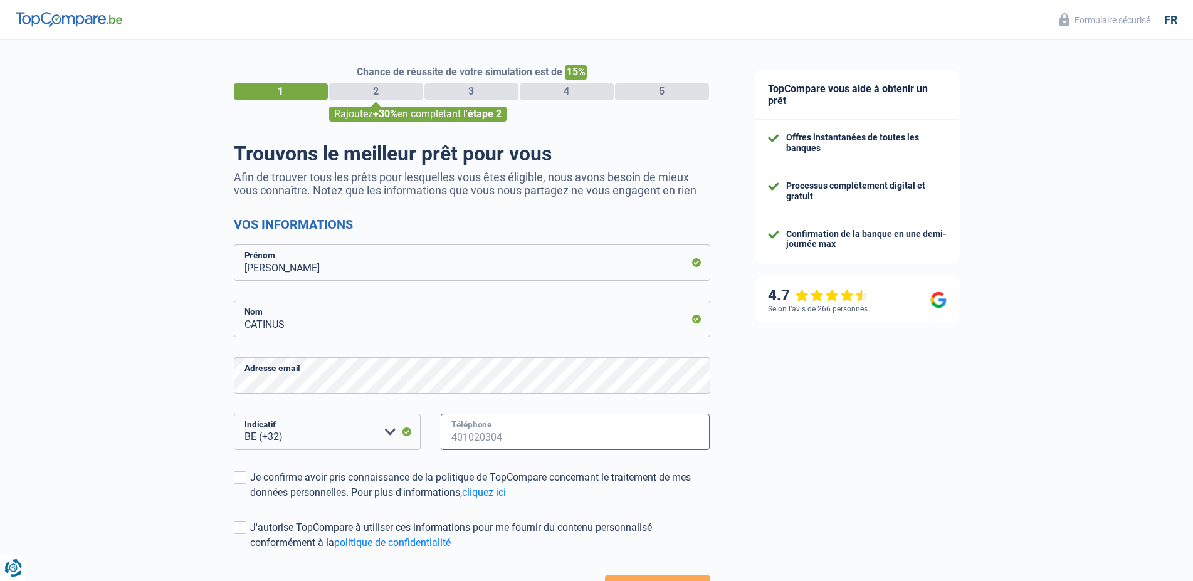
click at [465, 431] on input "Téléphone" at bounding box center [576, 432] width 270 height 36
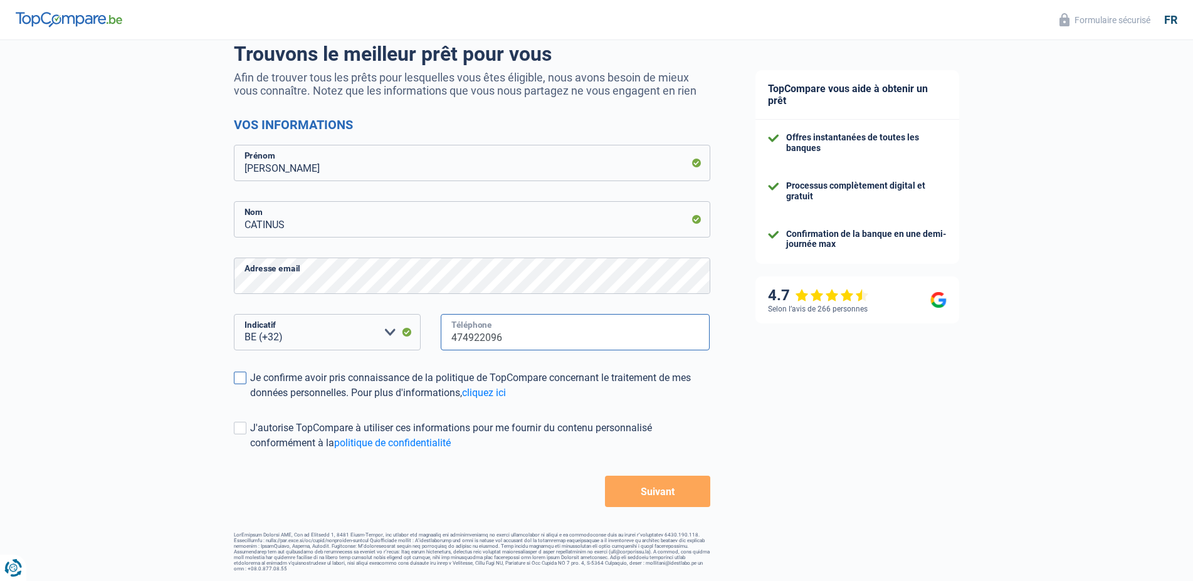
type input "474922096"
click at [241, 374] on span at bounding box center [240, 378] width 13 height 13
click at [250, 401] on input "Je confirme avoir pris connaissance de la politique de TopCompare concernant le…" at bounding box center [250, 401] width 0 height 0
click at [645, 494] on button "Suivant" at bounding box center [657, 491] width 105 height 31
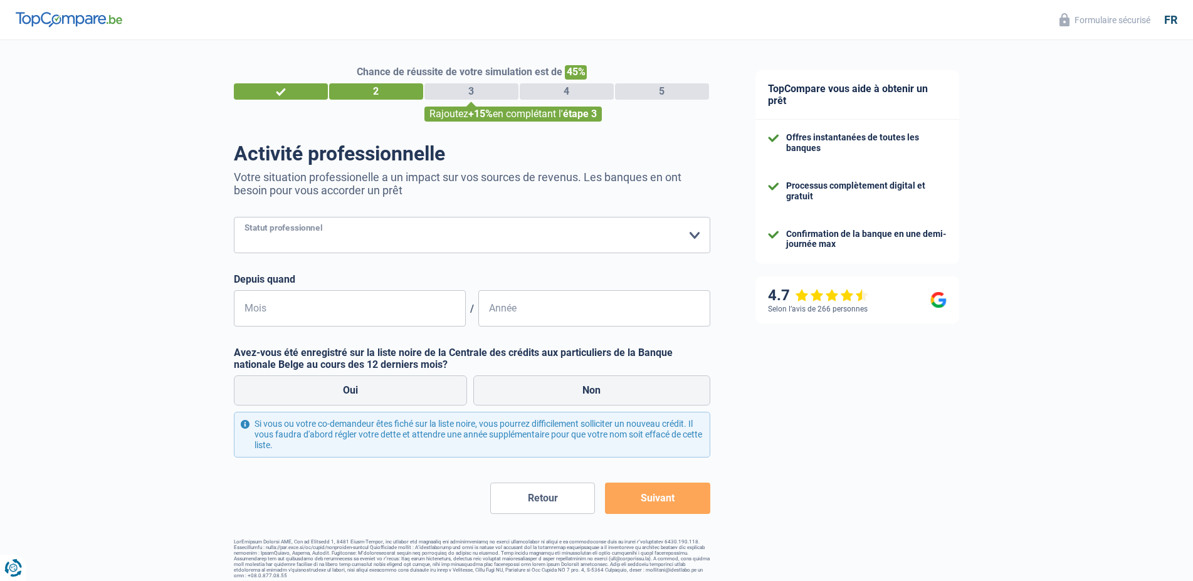
click at [234, 217] on select "Ouvrier Employé privé Employé public Invalide Indépendant Pensionné Chômeur Mut…" at bounding box center [472, 235] width 477 height 36
select select "independent"
click option "Indépendant" at bounding box center [0, 0] width 0 height 0
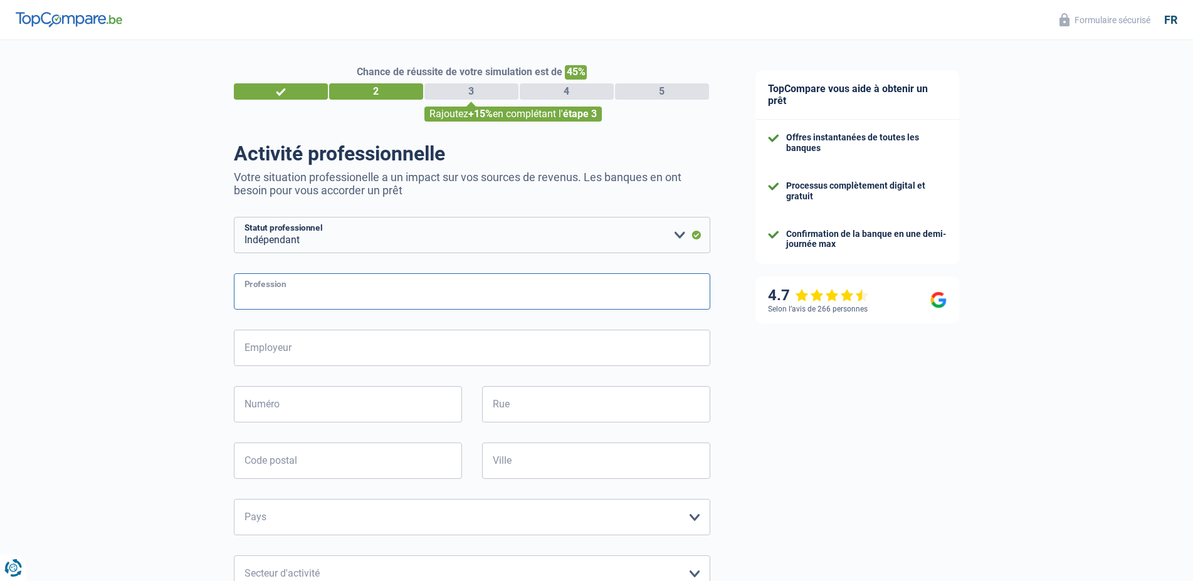
click at [286, 296] on input "Profession" at bounding box center [472, 291] width 477 height 36
type input "ARCHITECTE INTERIEUR /FRANCHISE MAGASIN HEYTENS"
